Goal: Check status: Check status

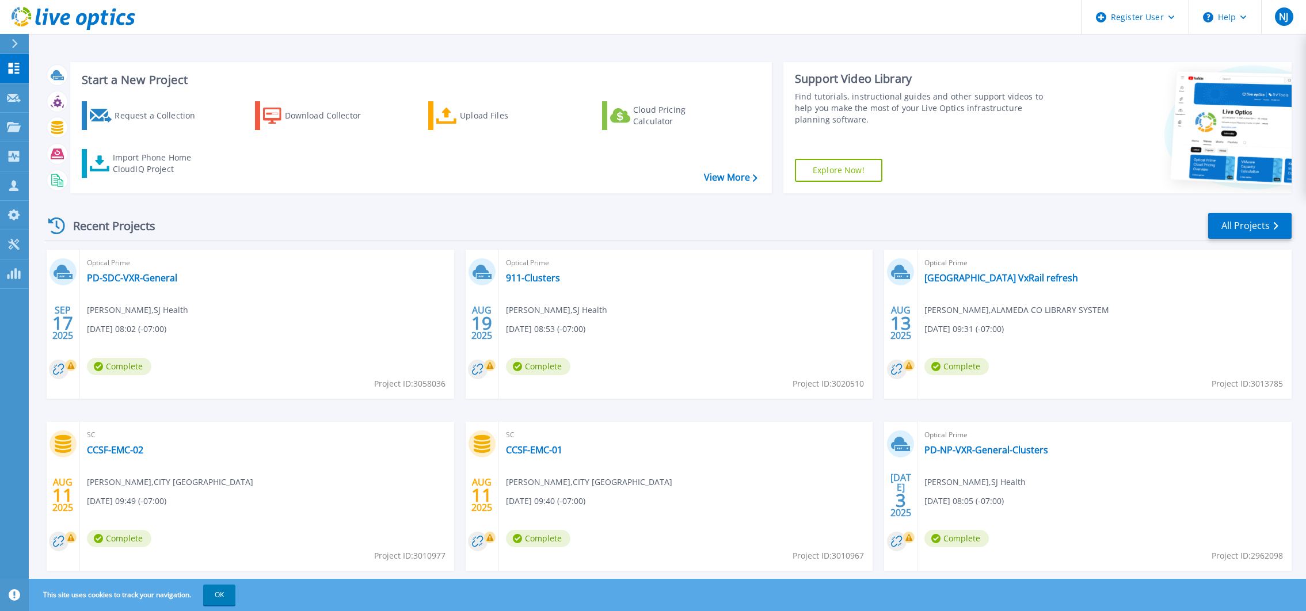
scroll to position [26, 0]
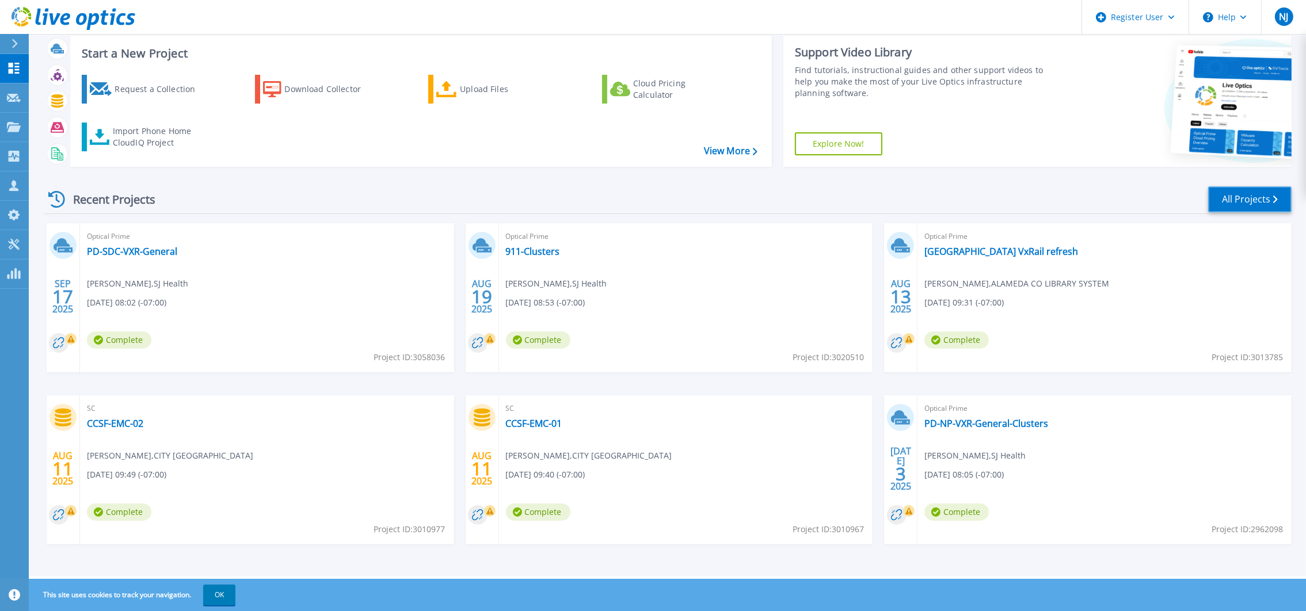
click at [1265, 194] on link "All Projects" at bounding box center [1249, 199] width 83 height 26
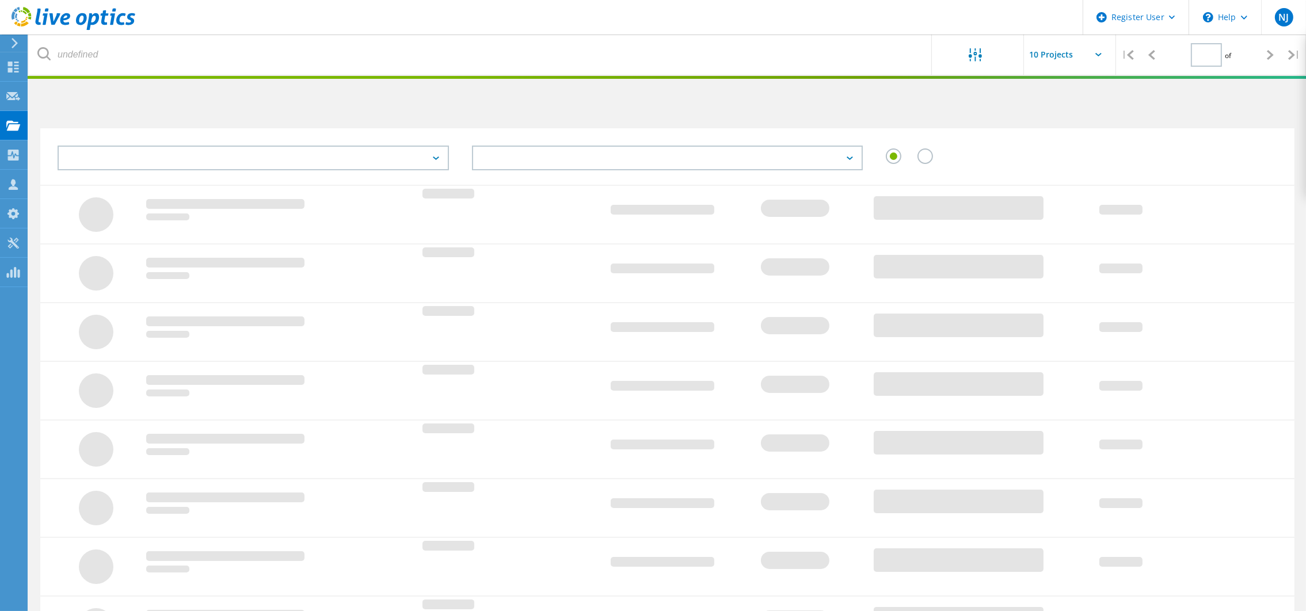
type input "2"
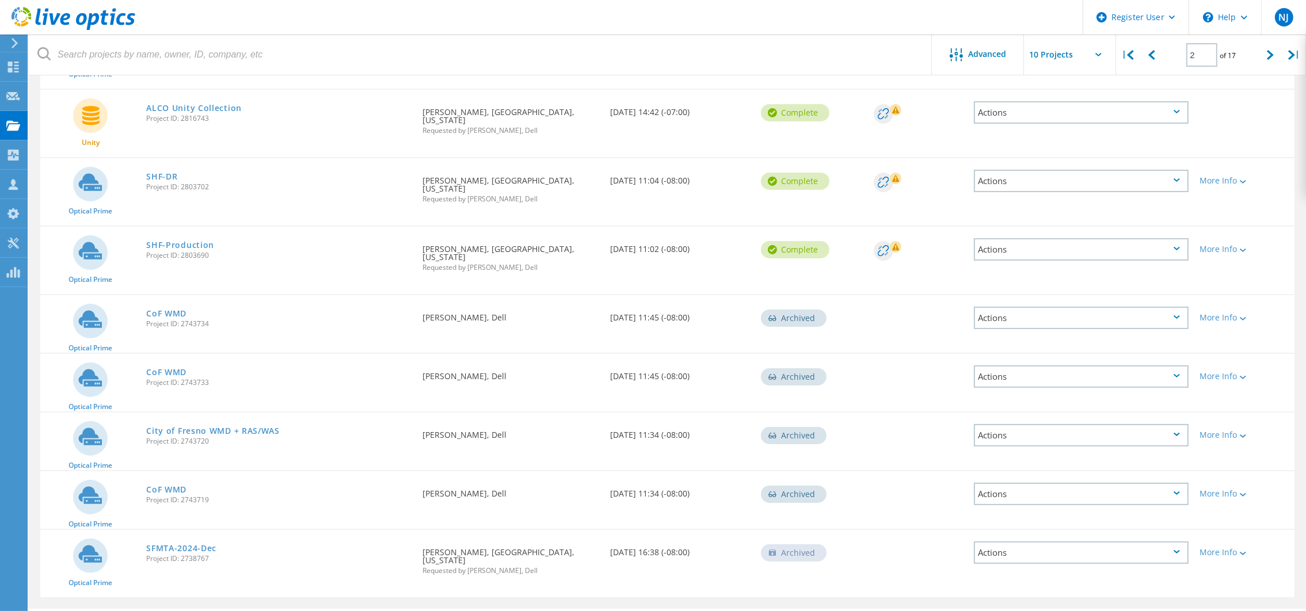
scroll to position [254, 0]
click at [184, 239] on link "SHF-Production" at bounding box center [180, 243] width 68 height 8
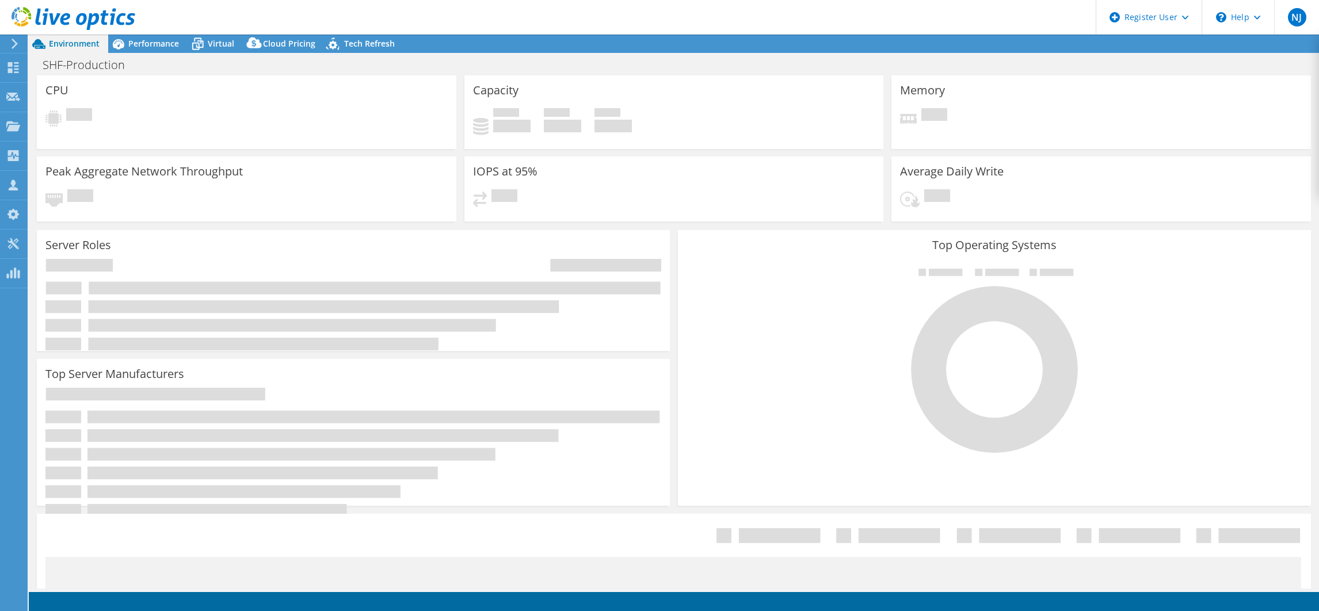
select select "USD"
select select "USWest"
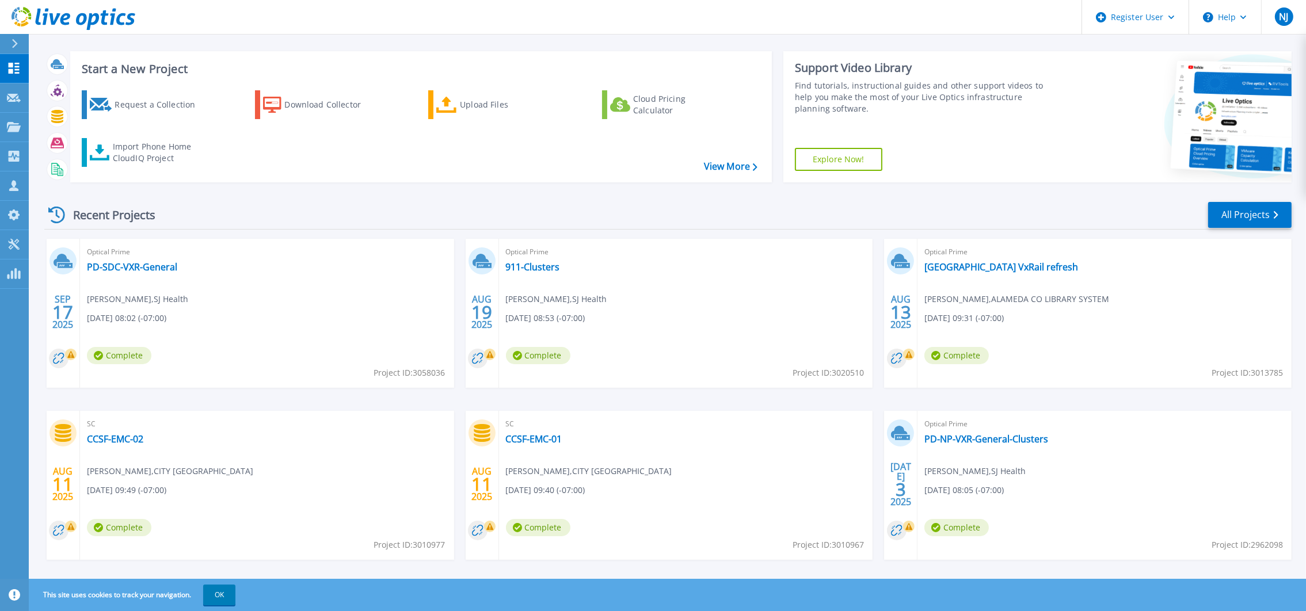
scroll to position [26, 0]
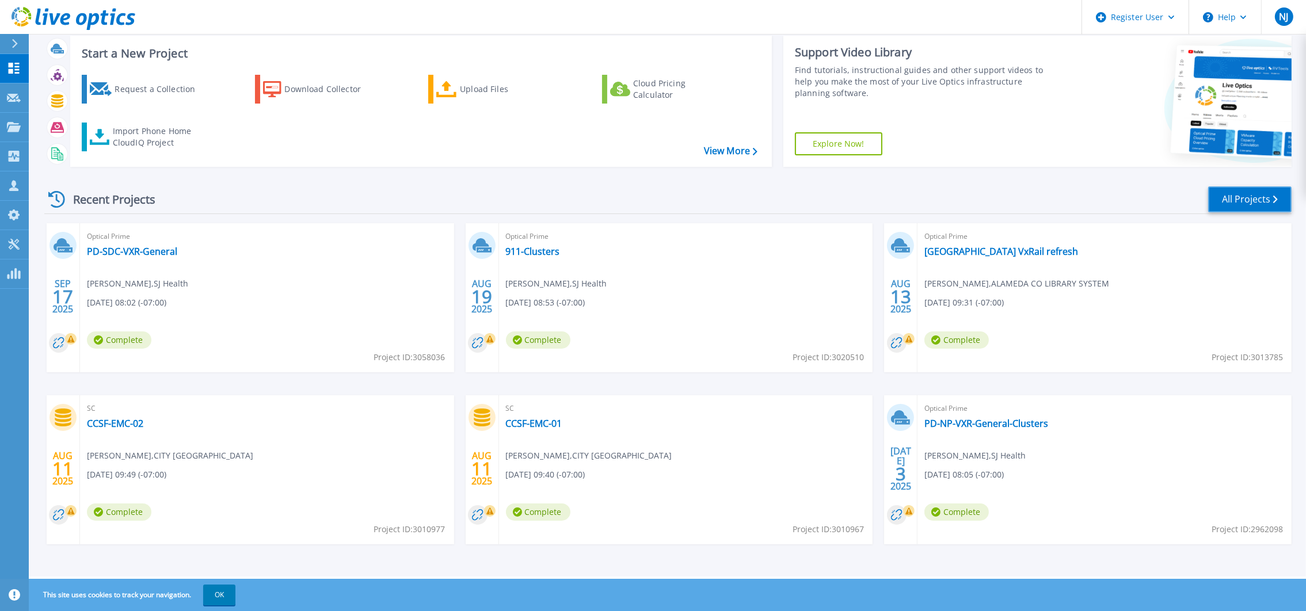
click at [1227, 197] on link "All Projects" at bounding box center [1249, 199] width 83 height 26
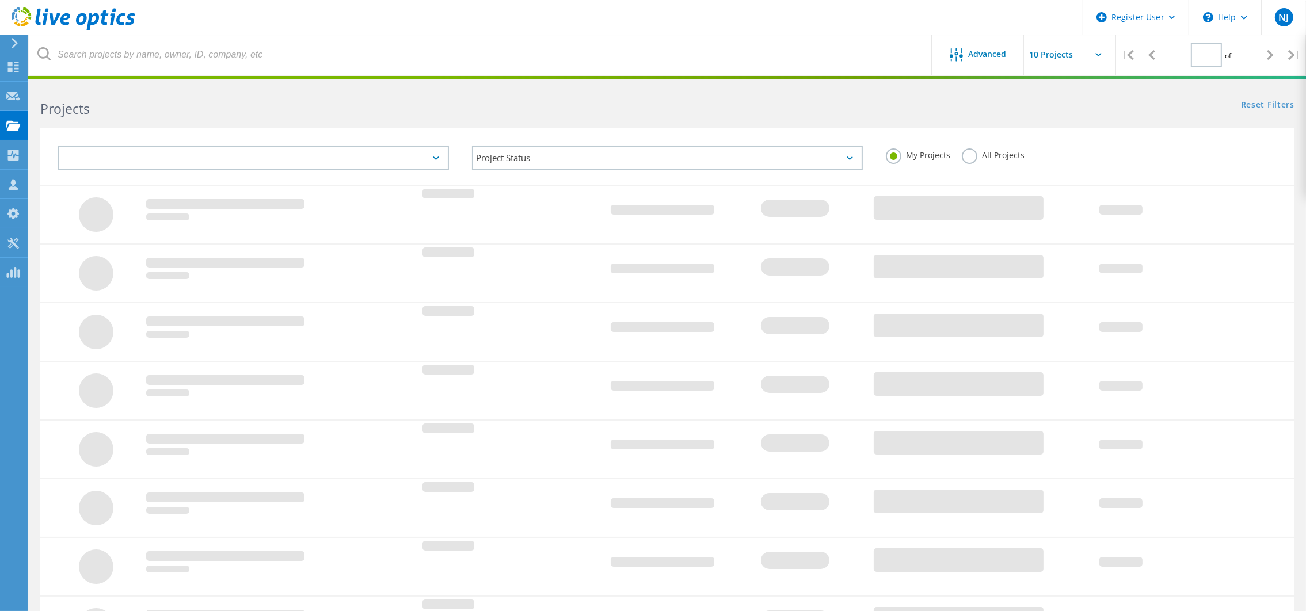
type input "2"
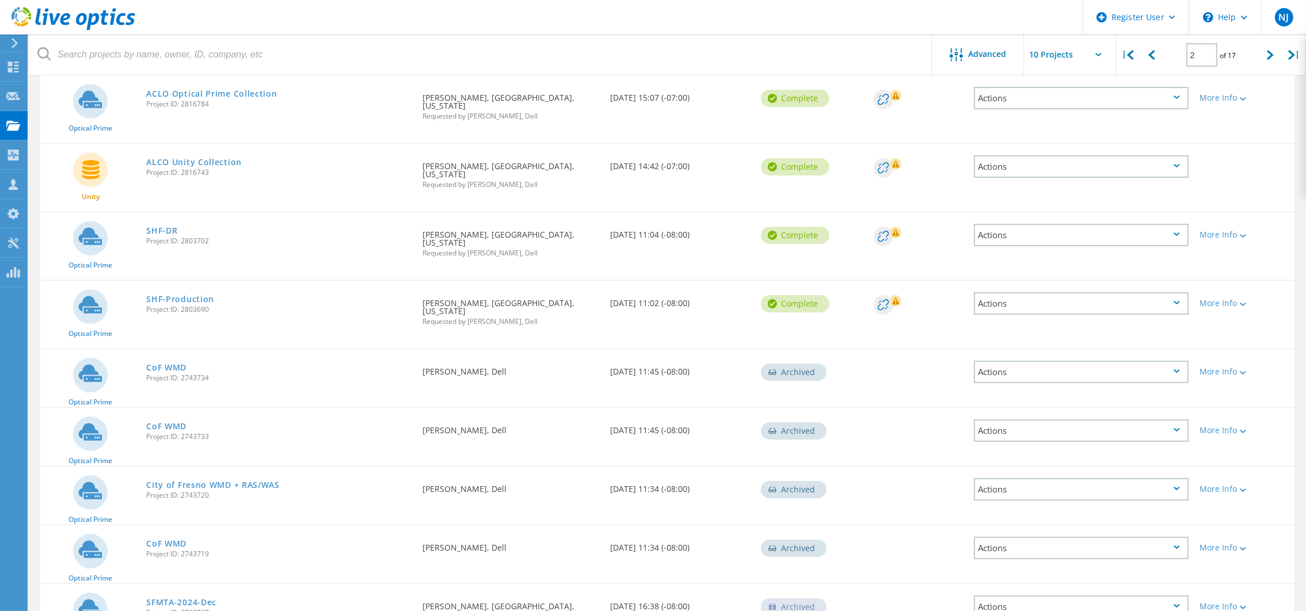
scroll to position [254, 0]
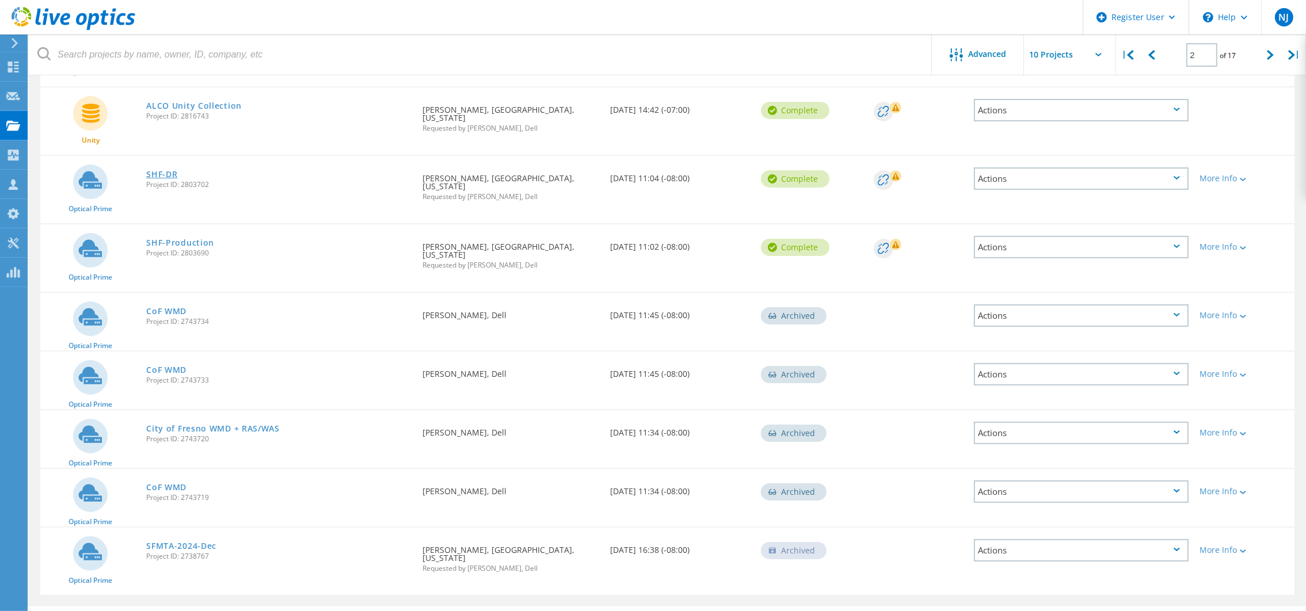
click at [163, 170] on link "SHF-DR" at bounding box center [161, 174] width 31 height 8
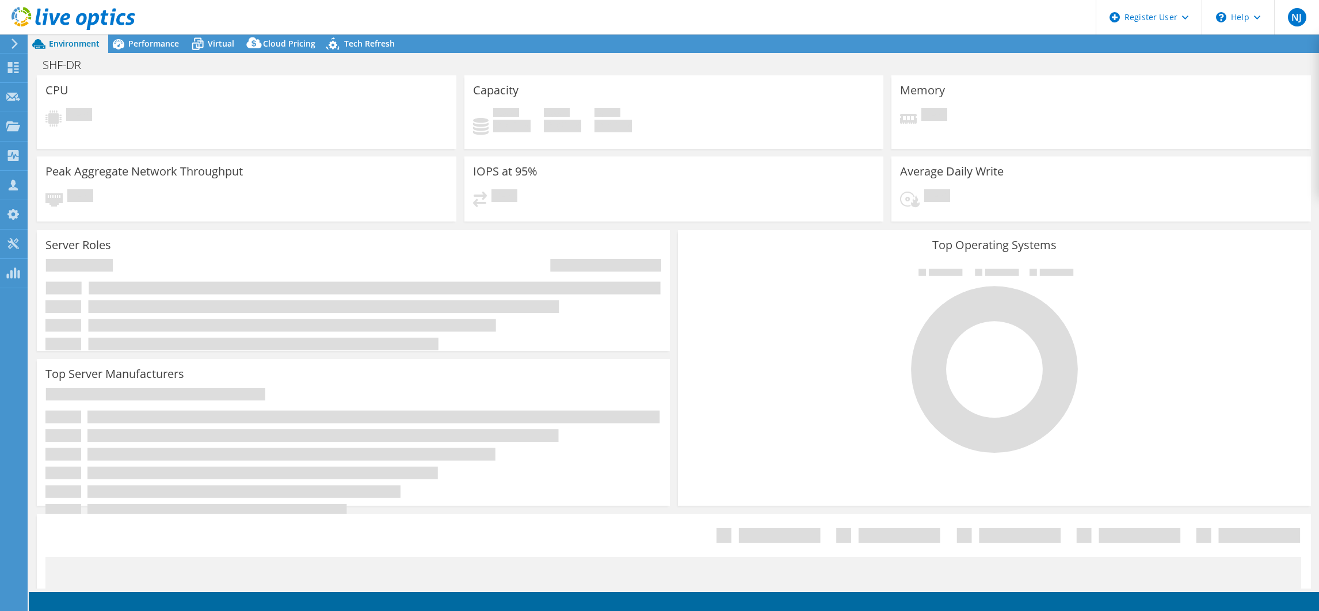
select select "USD"
